Goal: Find specific page/section: Find specific page/section

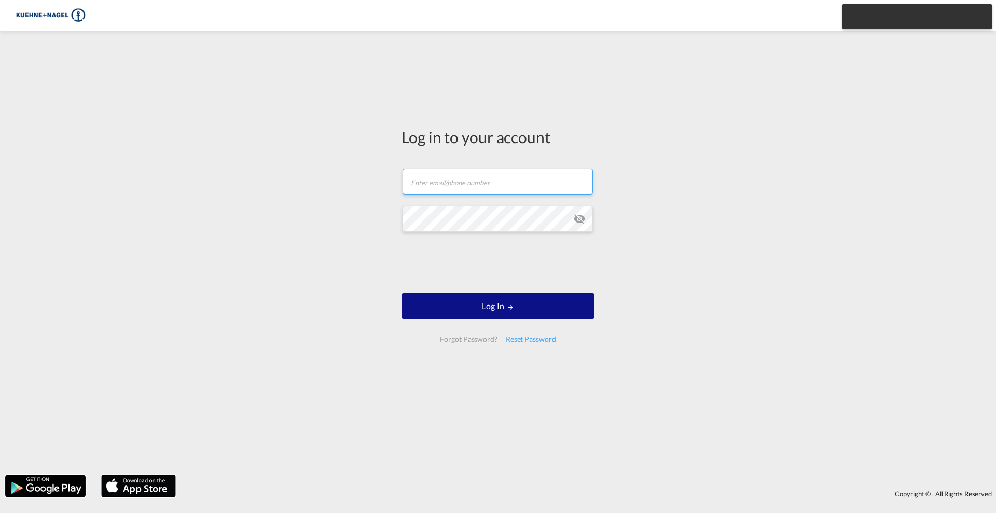
type input "[EMAIL_ADDRESS][PERSON_NAME][DOMAIN_NAME]"
drag, startPoint x: 582, startPoint y: 219, endPoint x: 577, endPoint y: 220, distance: 5.7
click at [582, 219] on md-icon "icon-eye-off" at bounding box center [579, 219] width 12 height 12
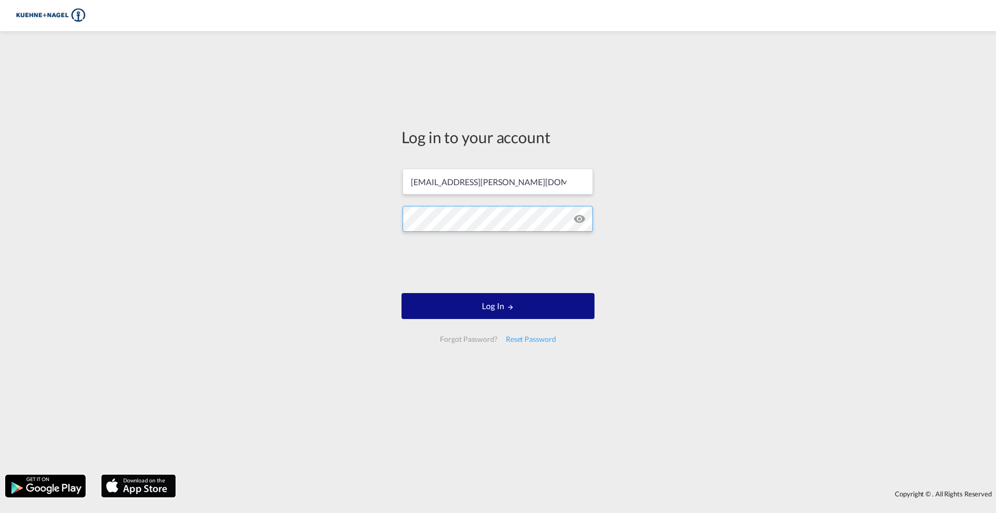
click at [295, 219] on div "Log in to your account [PERSON_NAME][EMAIL_ADDRESS][DOMAIN_NAME] Log In Forgot …" at bounding box center [498, 252] width 996 height 433
click at [480, 307] on button "Log In" at bounding box center [498, 306] width 193 height 26
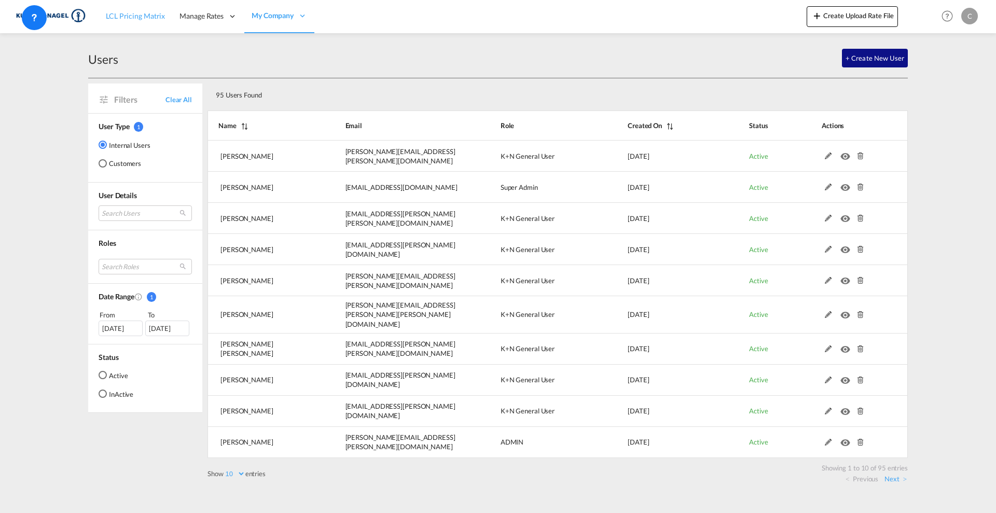
click at [135, 17] on span "LCL Pricing Matrix" at bounding box center [135, 15] width 59 height 9
